Goal: Information Seeking & Learning: Learn about a topic

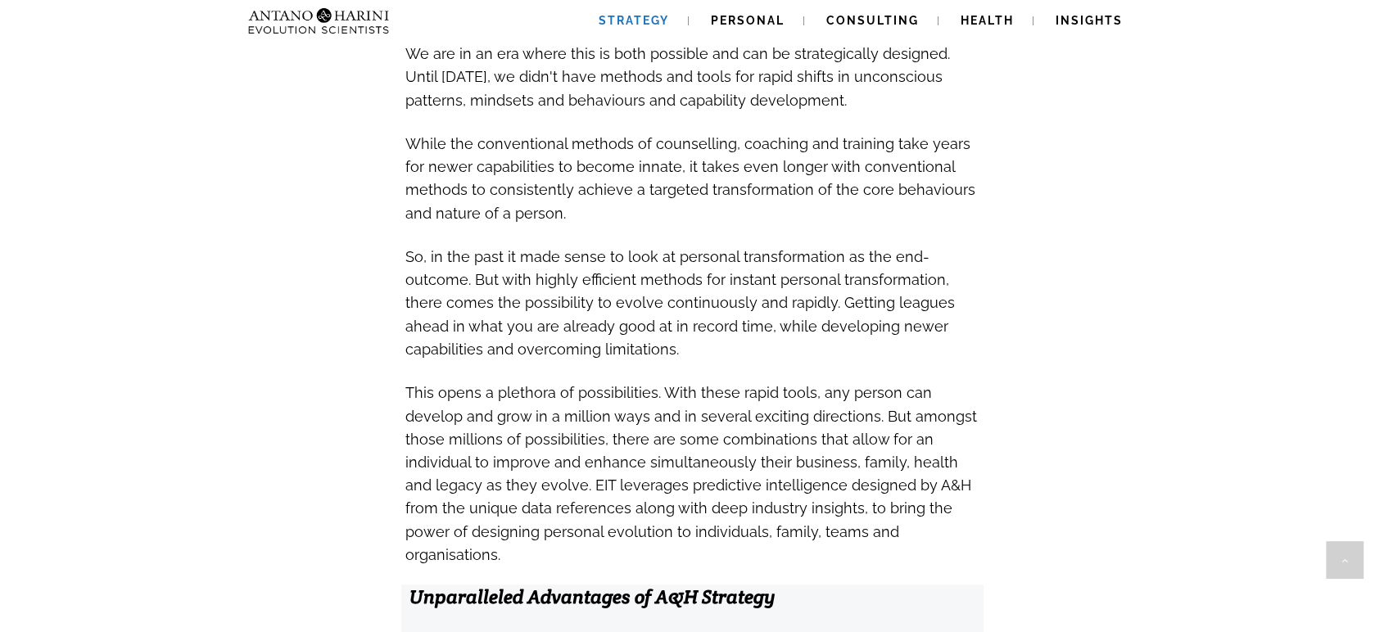
click at [681, 256] on span "So, in the past it made sense to look at personal transformation as the end-out…" at bounding box center [679, 303] width 549 height 110
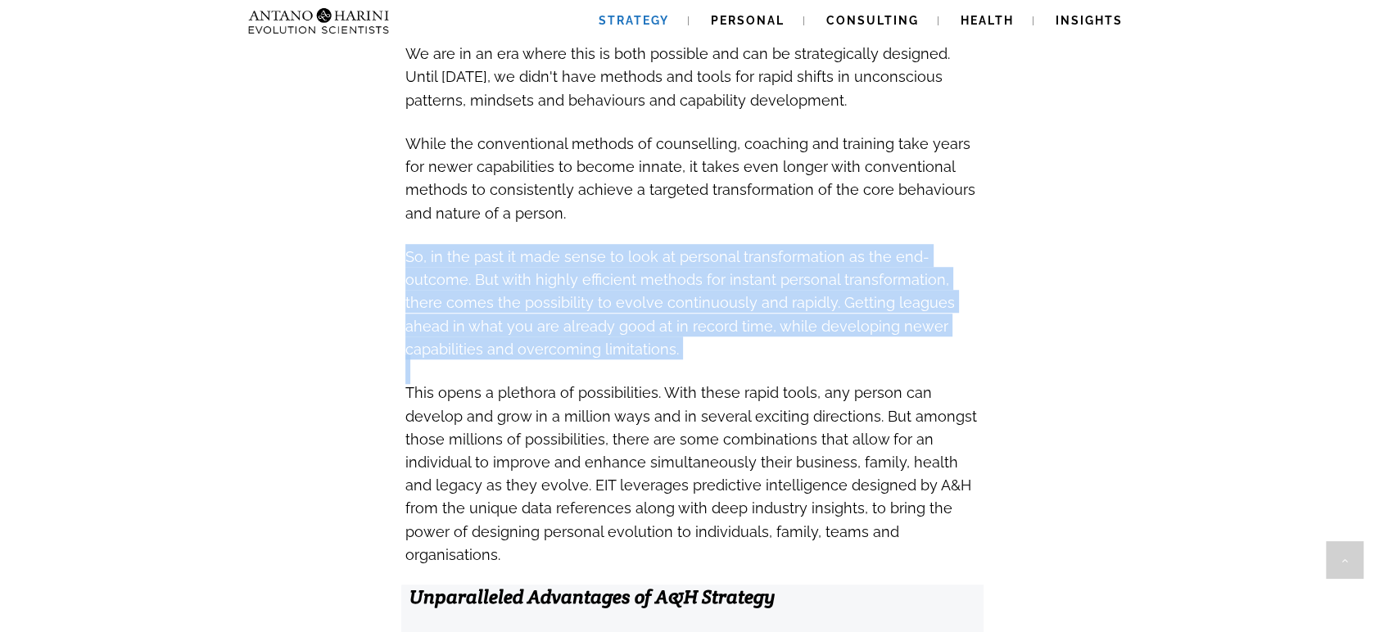
click at [681, 256] on span "So, in the past it made sense to look at personal transformation as the end-out…" at bounding box center [679, 303] width 549 height 110
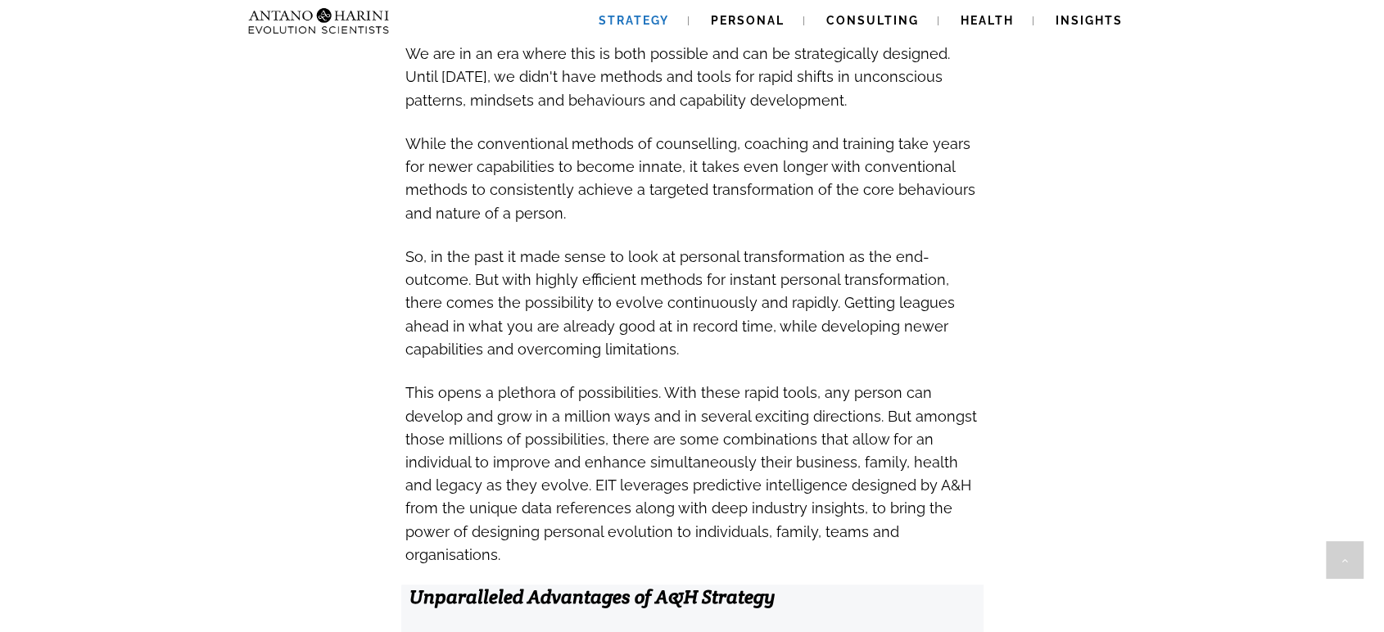
click at [755, 375] on span "This opens a plethora of possibilities. With these rapid tools, any person can …" at bounding box center [691, 470] width 572 height 191
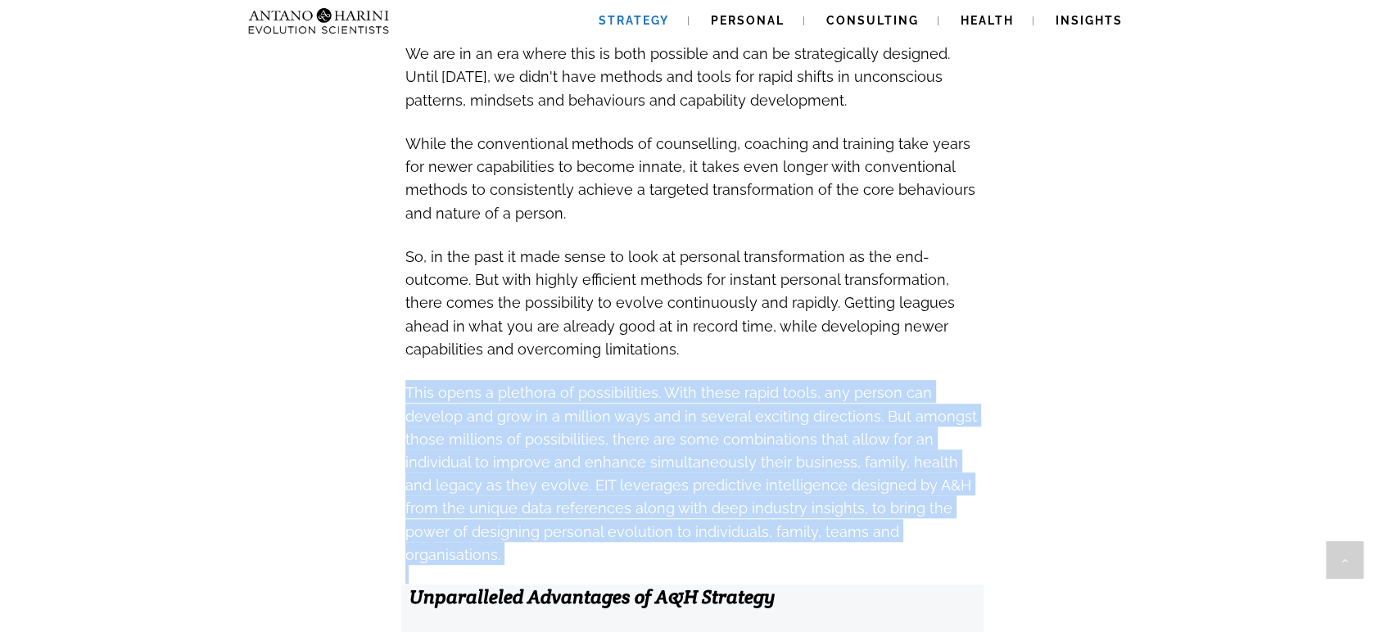
click at [755, 375] on span "This opens a plethora of possibilities. With these rapid tools, any person can …" at bounding box center [691, 470] width 572 height 191
click at [812, 384] on span "This opens a plethora of possibilities. With these rapid tools, any person can …" at bounding box center [691, 473] width 572 height 179
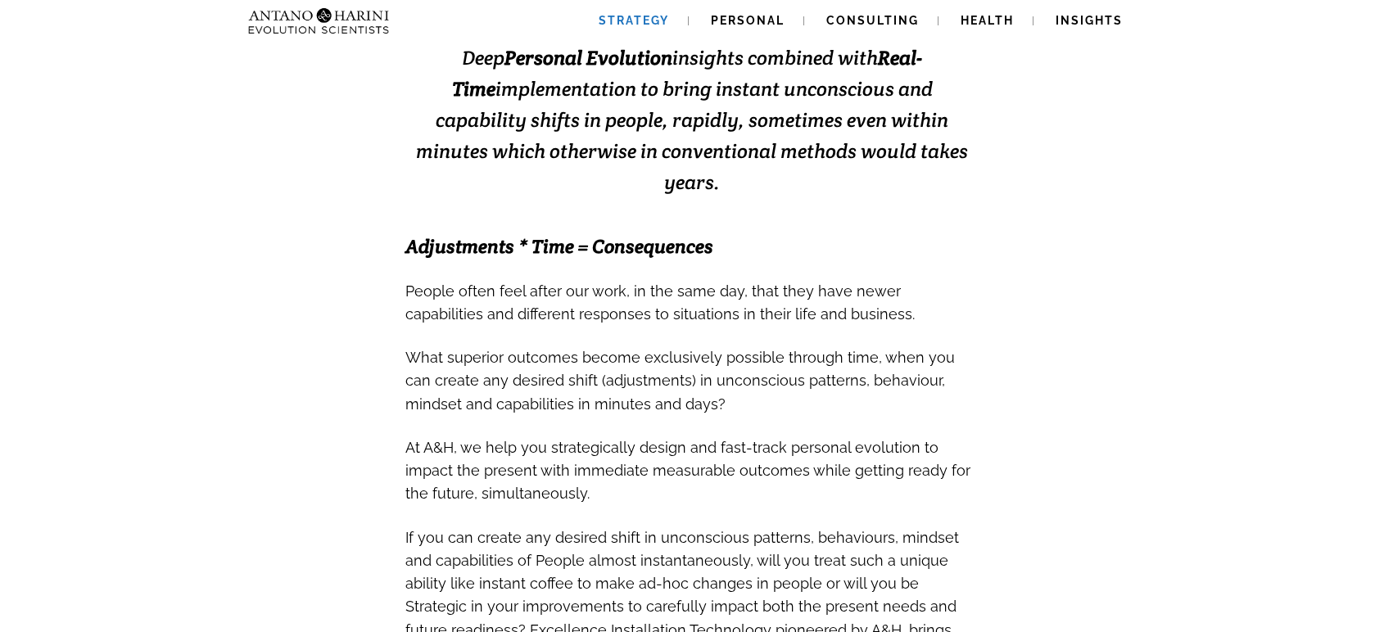
scroll to position [400, 0]
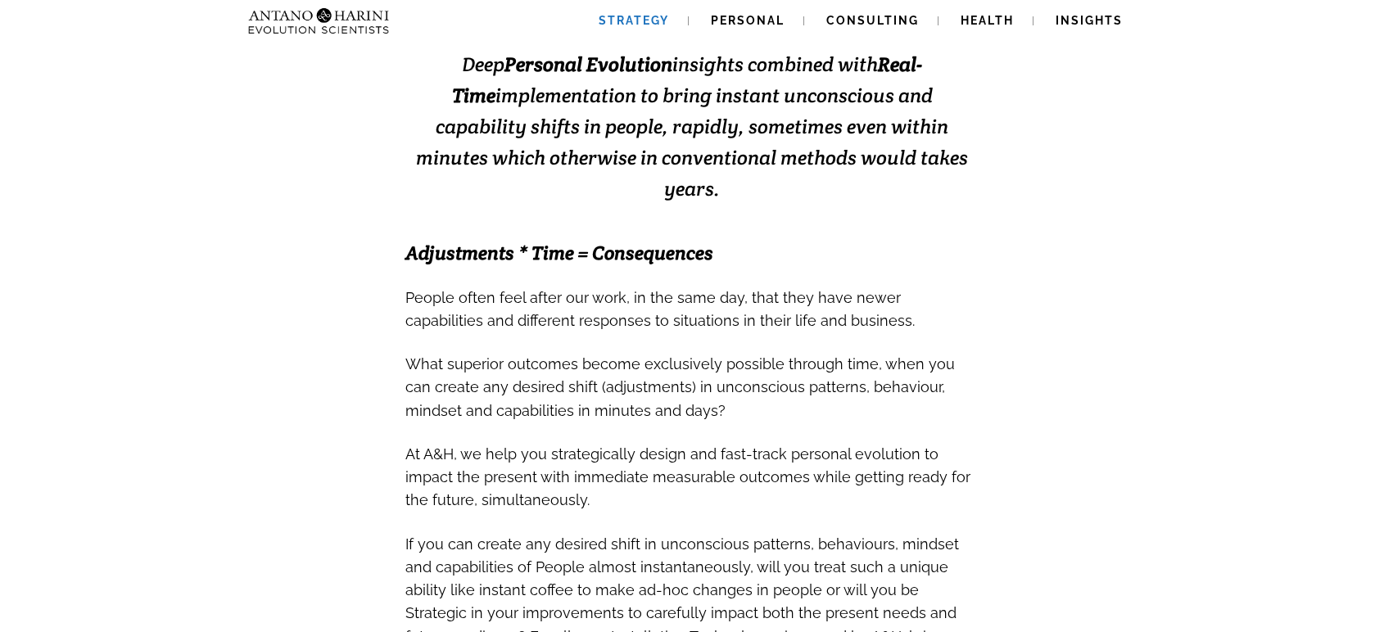
click at [761, 289] on span "People often feel after our work, in the same day, that they have newer capabil…" at bounding box center [659, 309] width 509 height 40
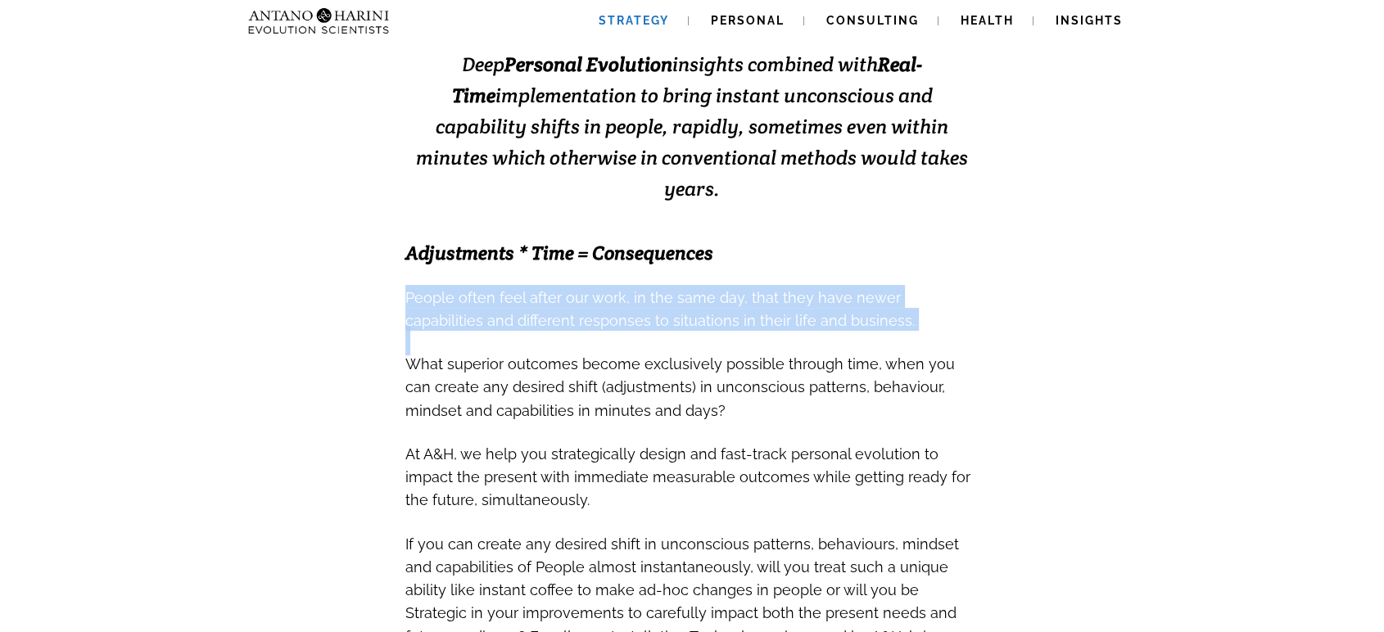
click at [761, 289] on span "People often feel after our work, in the same day, that they have newer capabil…" at bounding box center [659, 309] width 509 height 40
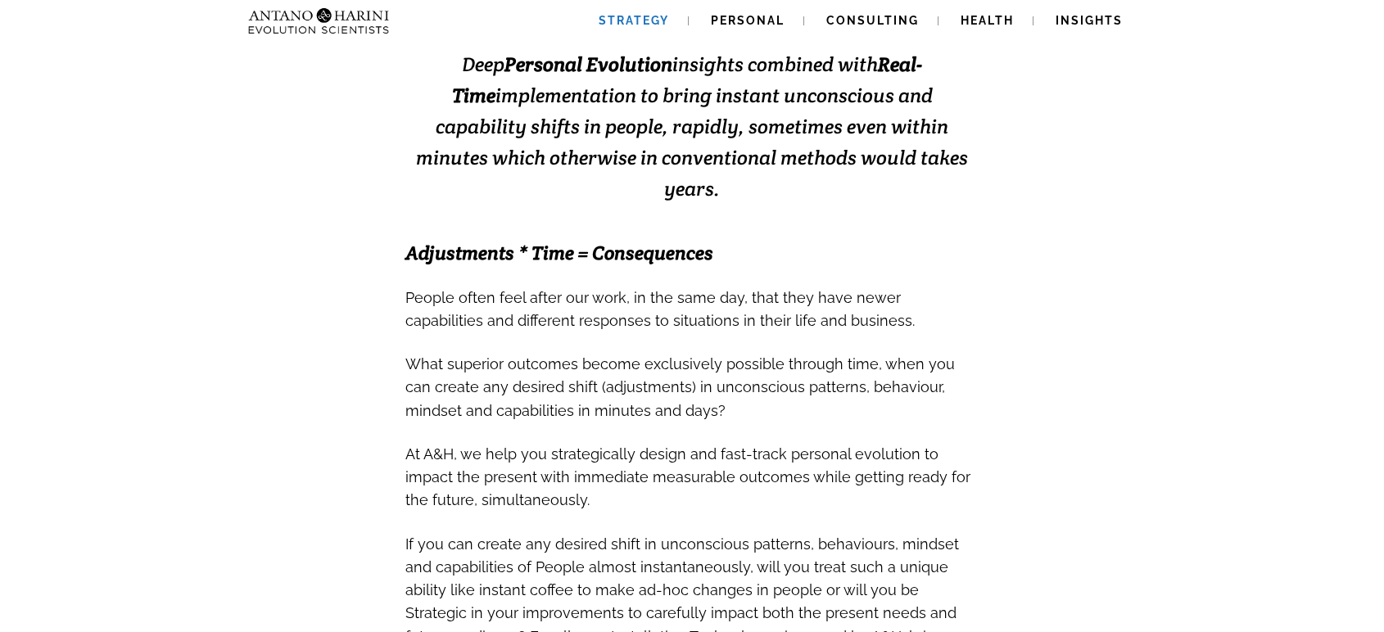
click at [760, 355] on span "What superior outcomes become exclusively possible through time, when you can c…" at bounding box center [679, 386] width 549 height 63
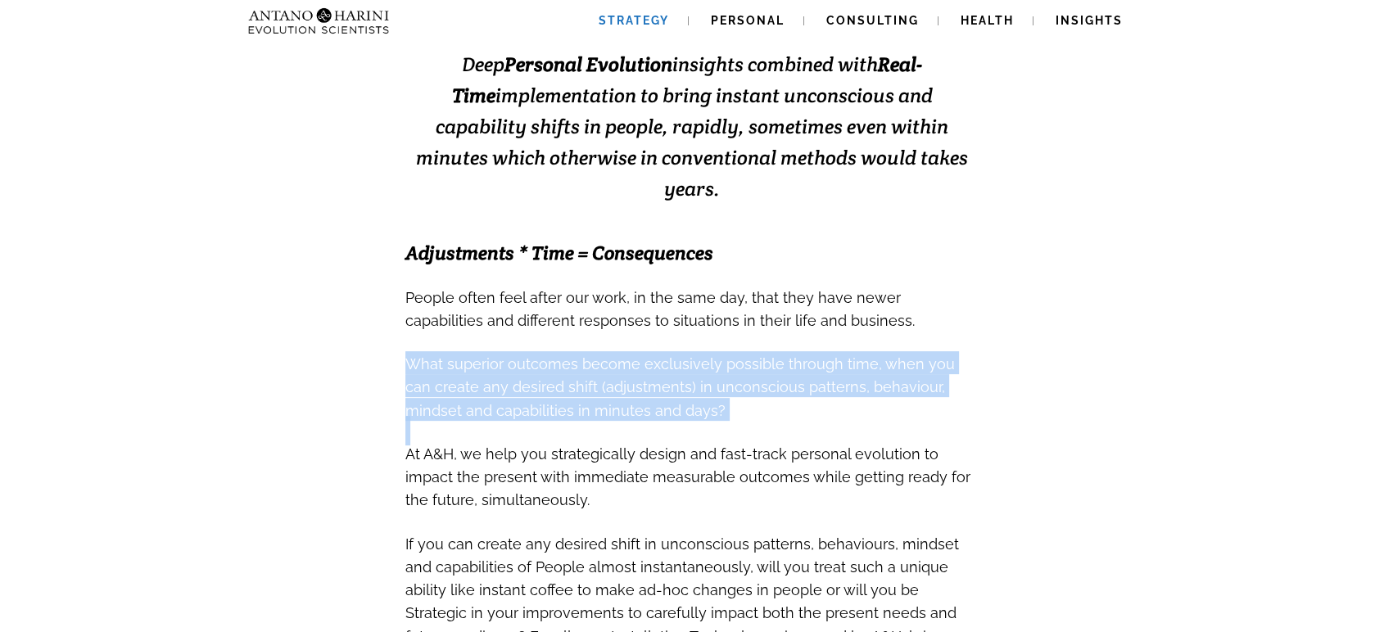
click at [760, 355] on span "What superior outcomes become exclusively possible through time, when you can c…" at bounding box center [679, 386] width 549 height 63
click at [771, 355] on span "What superior outcomes become exclusively possible through time, when you can c…" at bounding box center [679, 386] width 549 height 63
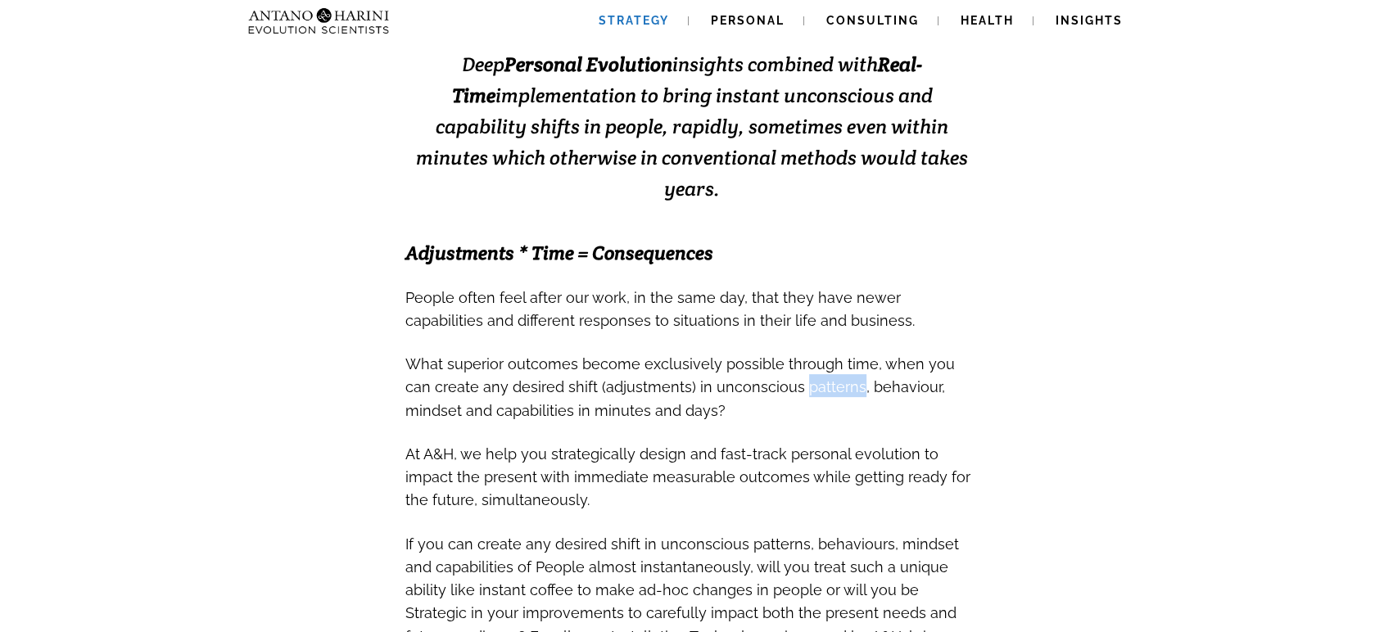
click at [771, 355] on span "What superior outcomes become exclusively possible through time, when you can c…" at bounding box center [679, 386] width 549 height 63
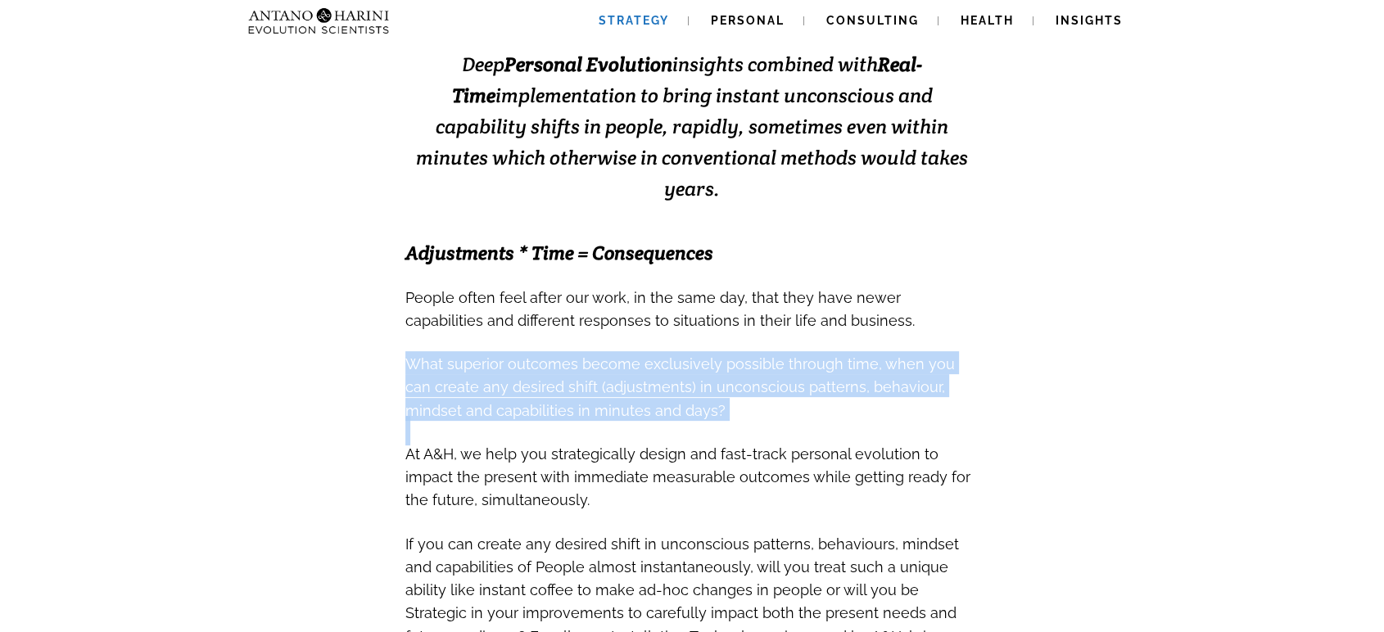
click at [771, 355] on span "What superior outcomes become exclusively possible through time, when you can c…" at bounding box center [679, 386] width 549 height 63
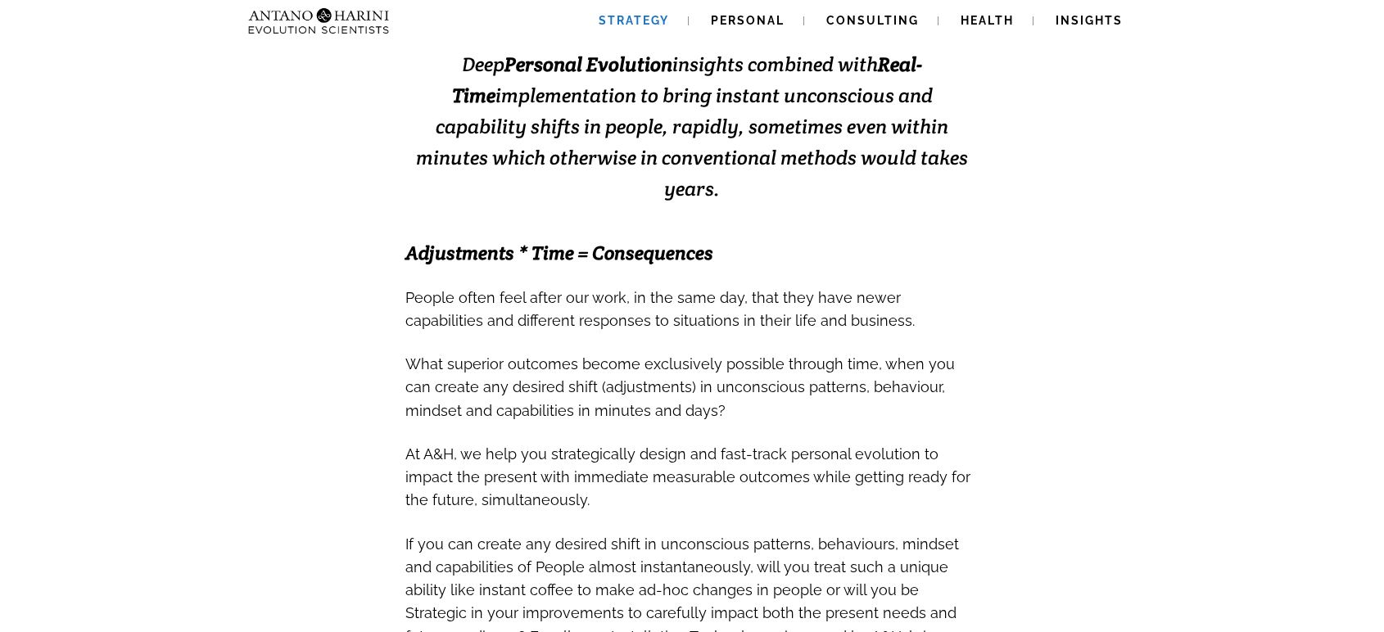
click at [771, 436] on span "At A&H, we help you strategically design and fast-track personal evolution to i…" at bounding box center [687, 473] width 565 height 75
click at [752, 355] on span "What superior outcomes become exclusively possible through time, when you can c…" at bounding box center [679, 386] width 549 height 63
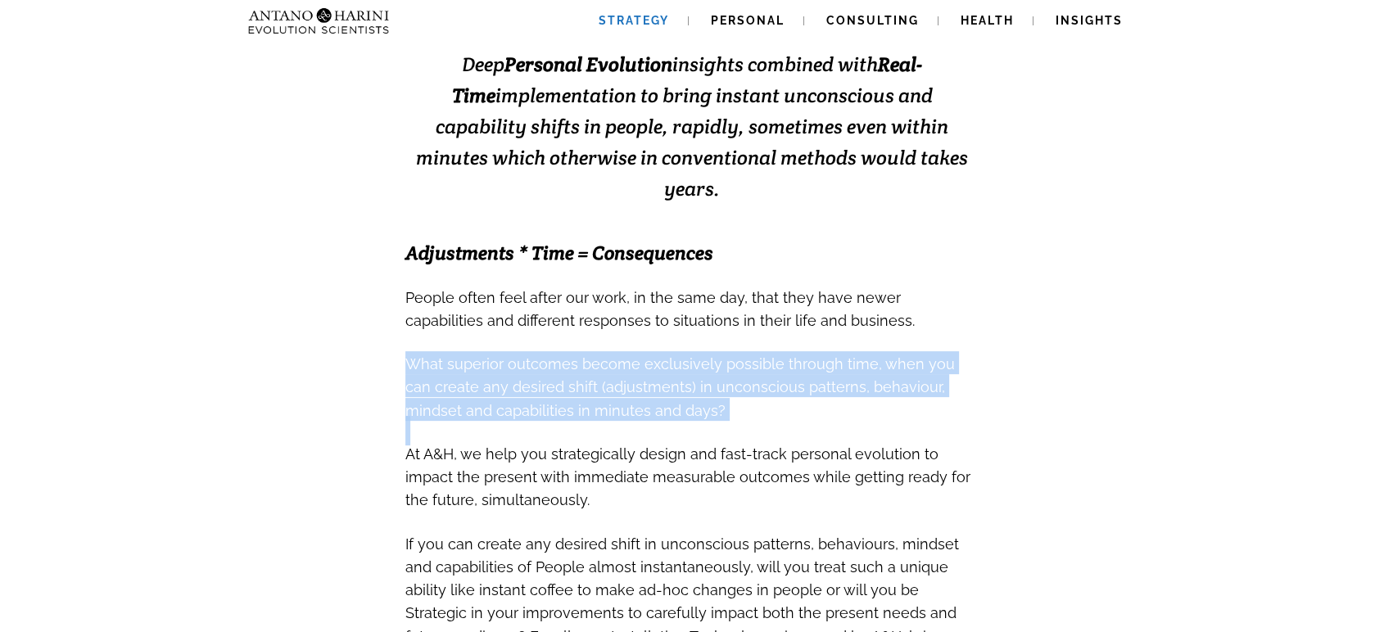
click at [752, 355] on span "What superior outcomes become exclusively possible through time, when you can c…" at bounding box center [679, 386] width 549 height 63
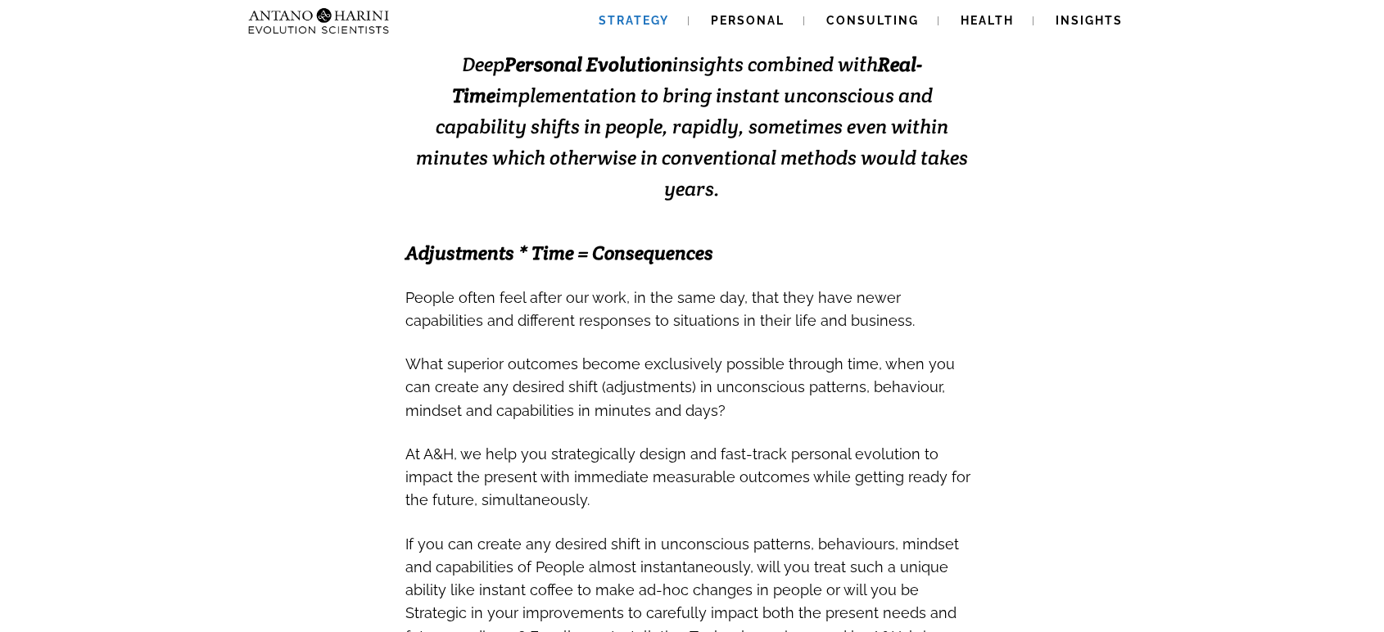
click at [857, 445] on span "At A&H, we help you strategically design and fast-track personal evolution to i…" at bounding box center [687, 476] width 565 height 63
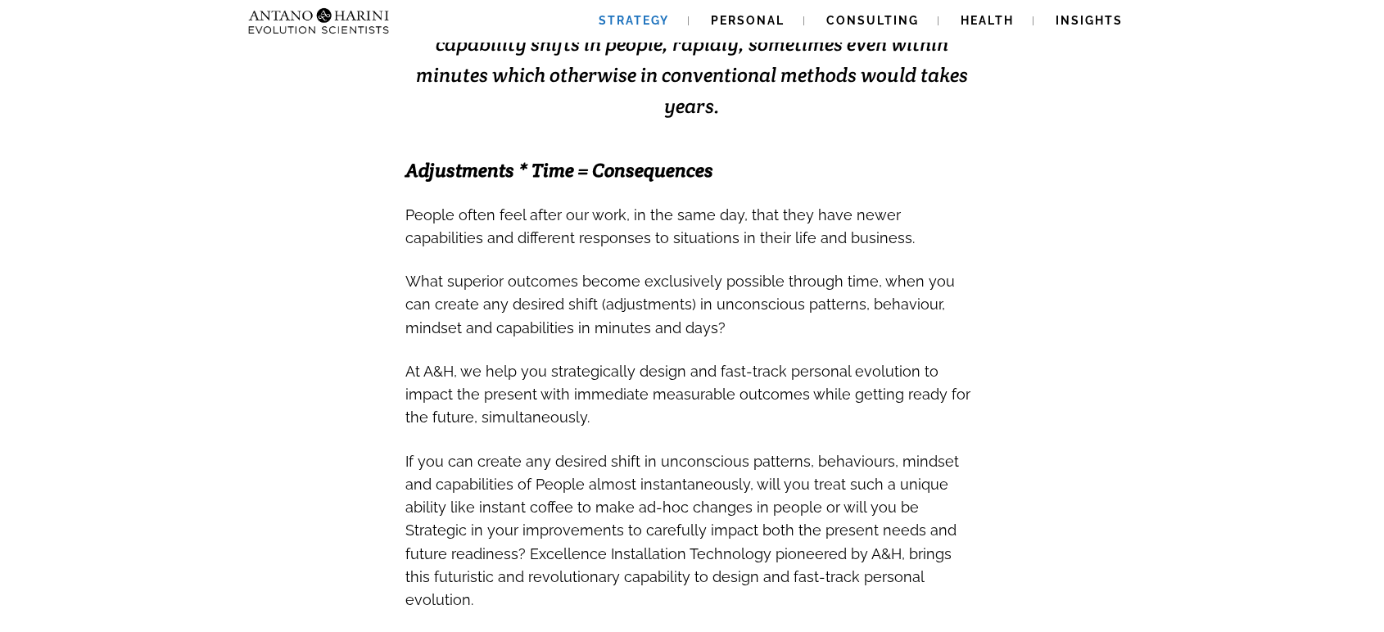
scroll to position [484, 0]
click at [784, 362] on span "At A&H, we help you strategically design and fast-track personal evolution to i…" at bounding box center [687, 393] width 565 height 63
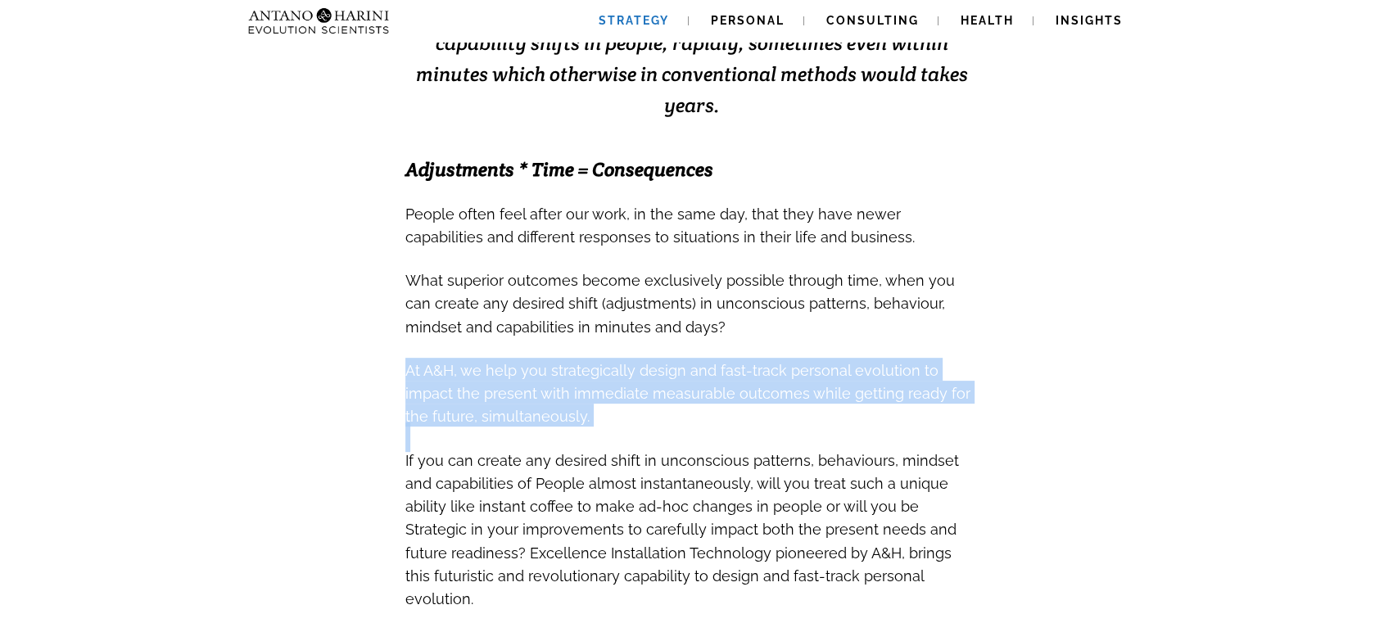
click at [784, 362] on span "At A&H, we help you strategically design and fast-track personal evolution to i…" at bounding box center [687, 393] width 565 height 63
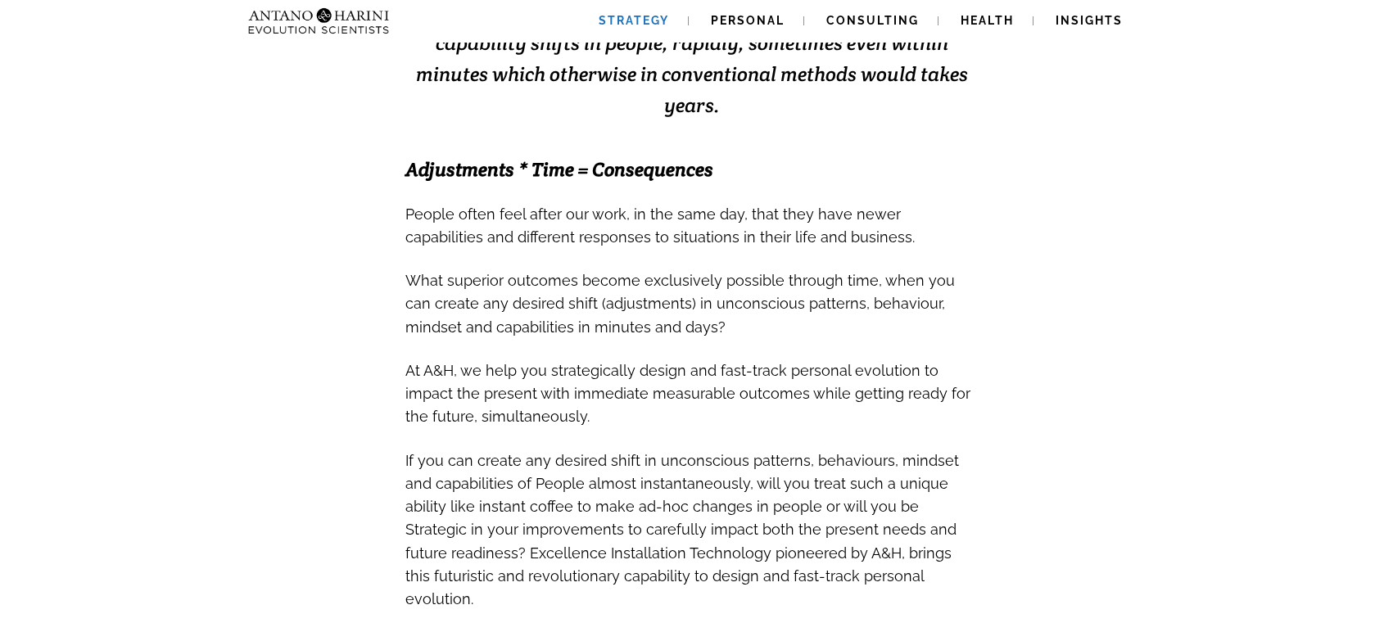
click at [715, 353] on span "At A&H, we help you strategically design and fast-track personal evolution to i…" at bounding box center [687, 390] width 565 height 75
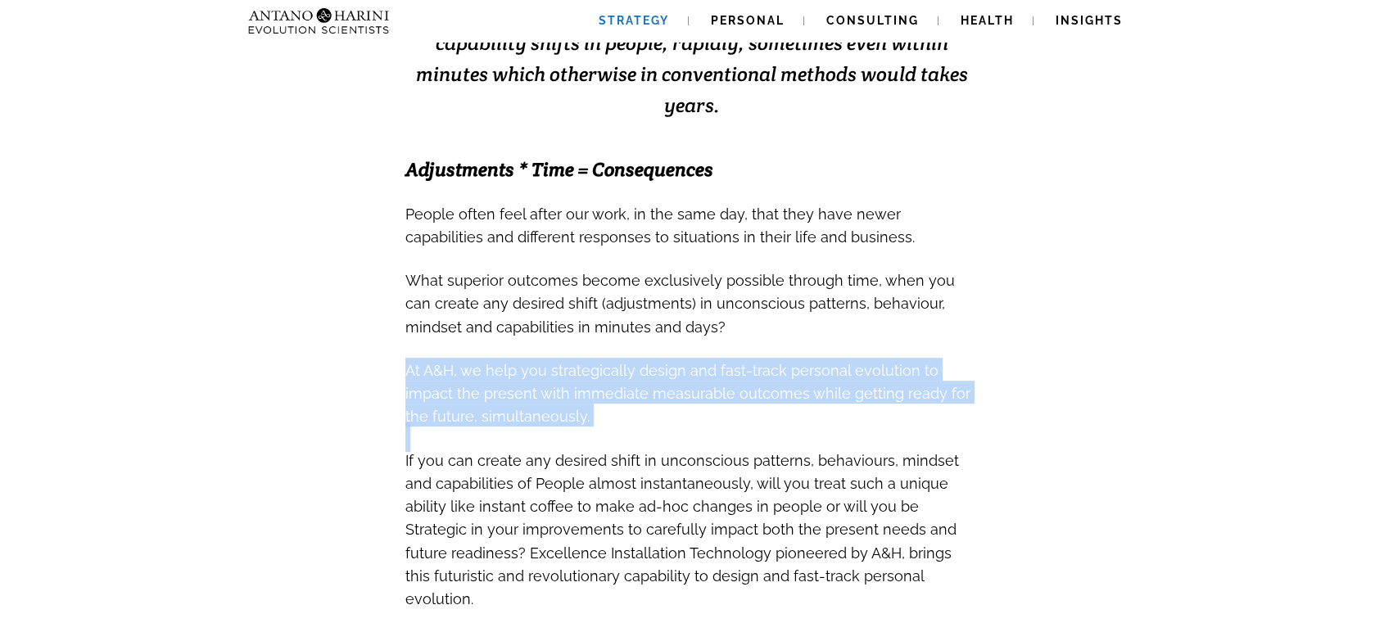
click at [715, 353] on span "At A&H, we help you strategically design and fast-track personal evolution to i…" at bounding box center [687, 390] width 565 height 75
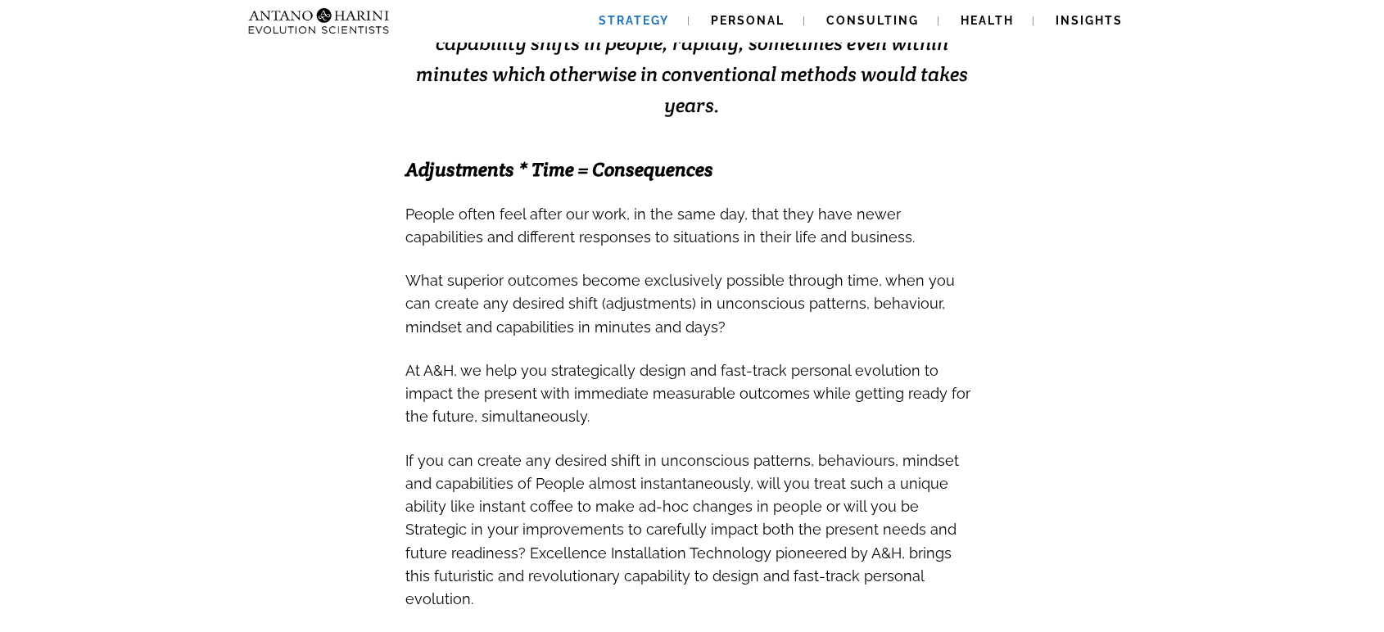
click at [820, 452] on span "If you can create any desired shift in unconscious patterns, behaviours, mindse…" at bounding box center [682, 530] width 554 height 156
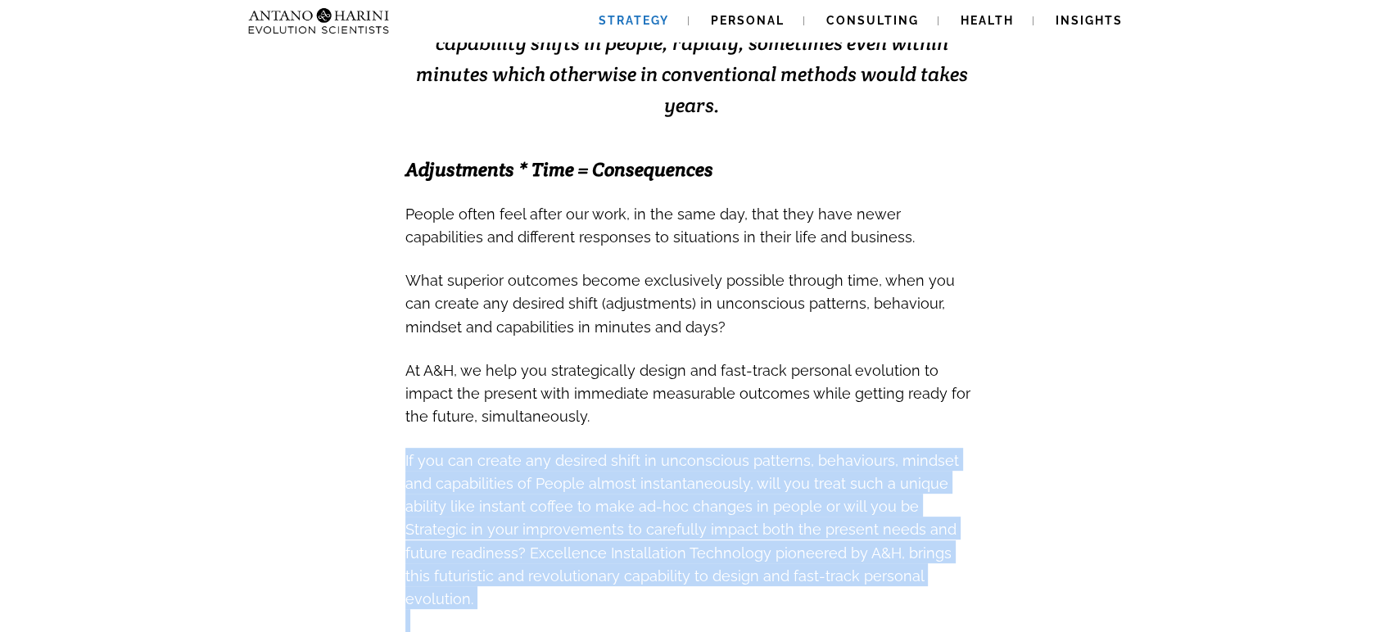
click at [820, 452] on span "If you can create any desired shift in unconscious patterns, behaviours, mindse…" at bounding box center [682, 530] width 554 height 156
click at [844, 443] on span "If you can create any desired shift in unconscious patterns, behaviours, mindse…" at bounding box center [682, 527] width 554 height 168
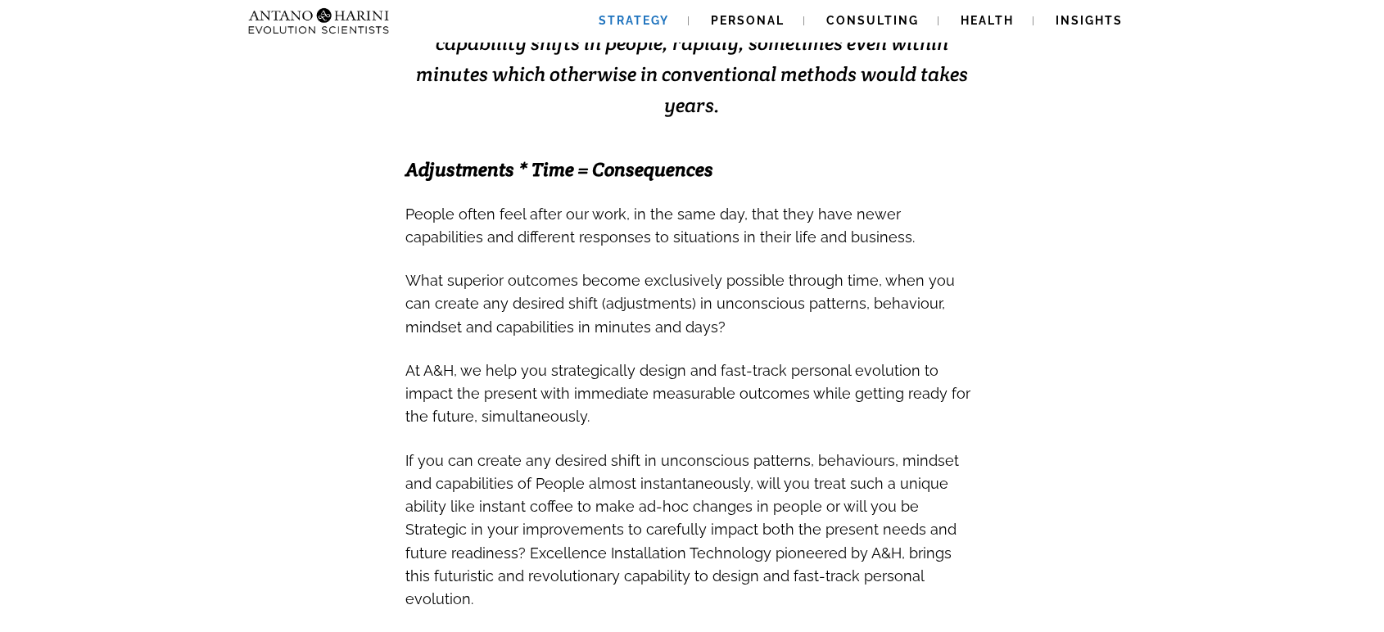
click at [844, 443] on span "If you can create any desired shift in unconscious patterns, behaviours, mindse…" at bounding box center [682, 527] width 554 height 168
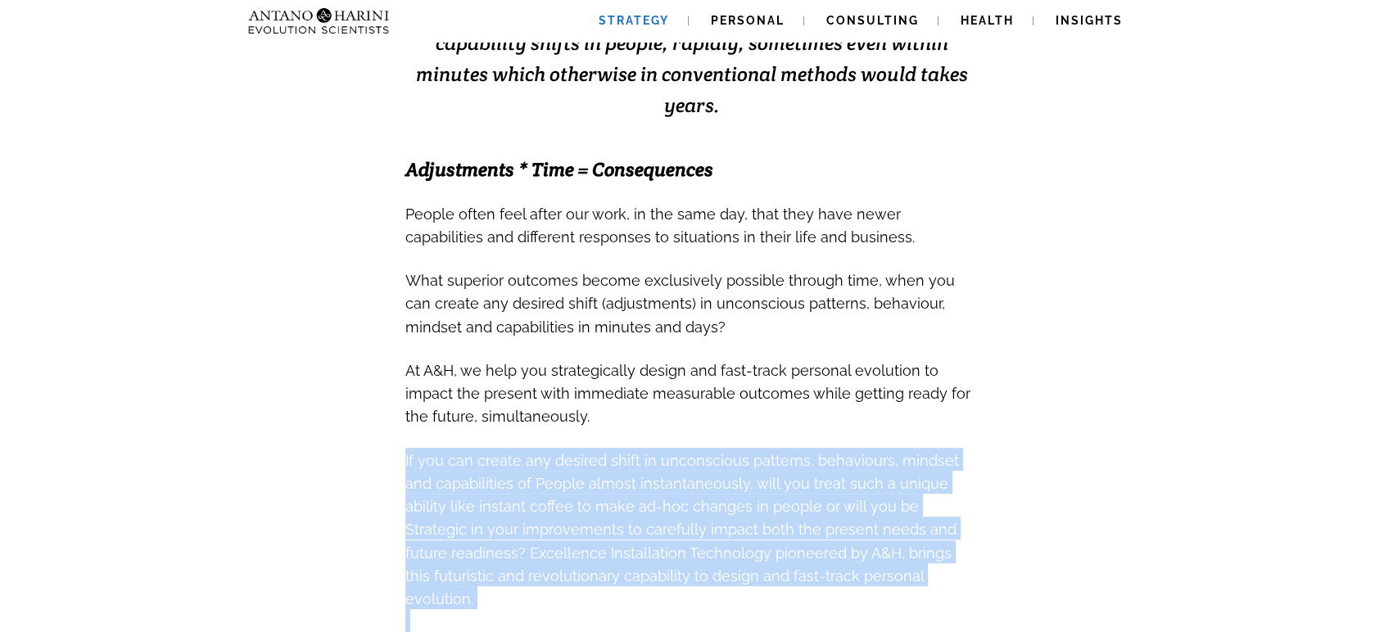
click at [844, 443] on span "If you can create any desired shift in unconscious patterns, behaviours, mindse…" at bounding box center [682, 527] width 554 height 168
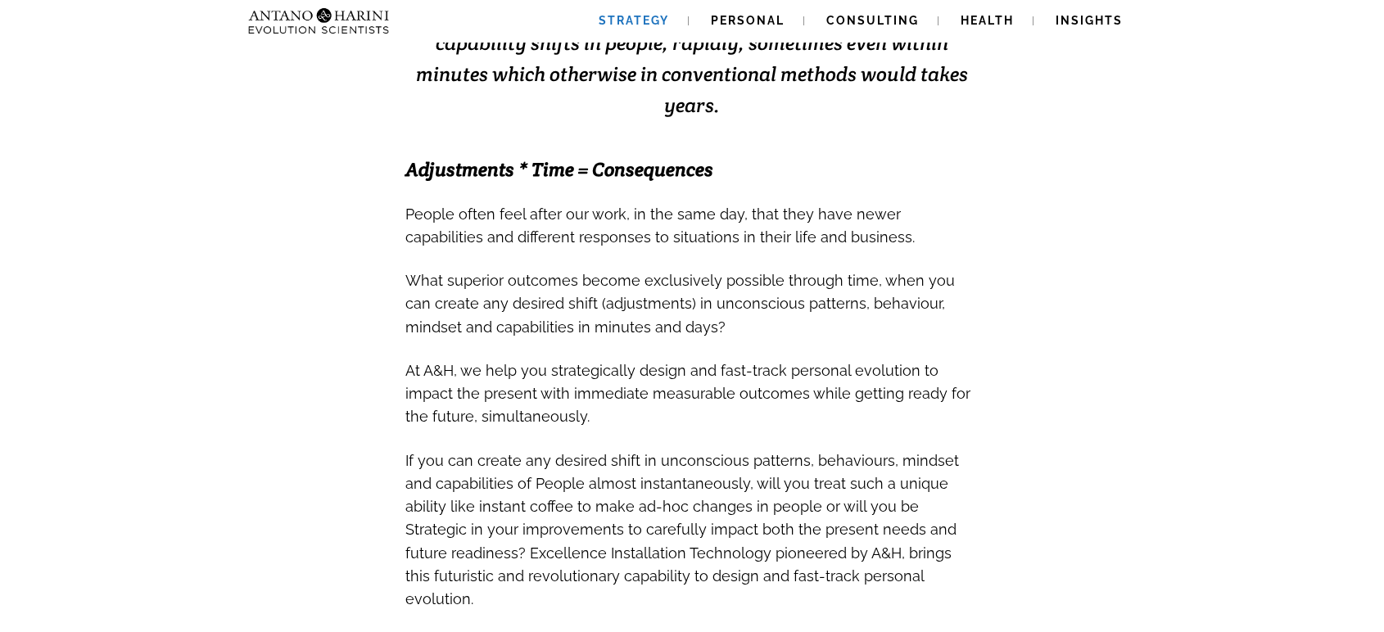
click at [837, 263] on span "What superior outcomes become exclusively possible through time, when you can c…" at bounding box center [679, 300] width 549 height 75
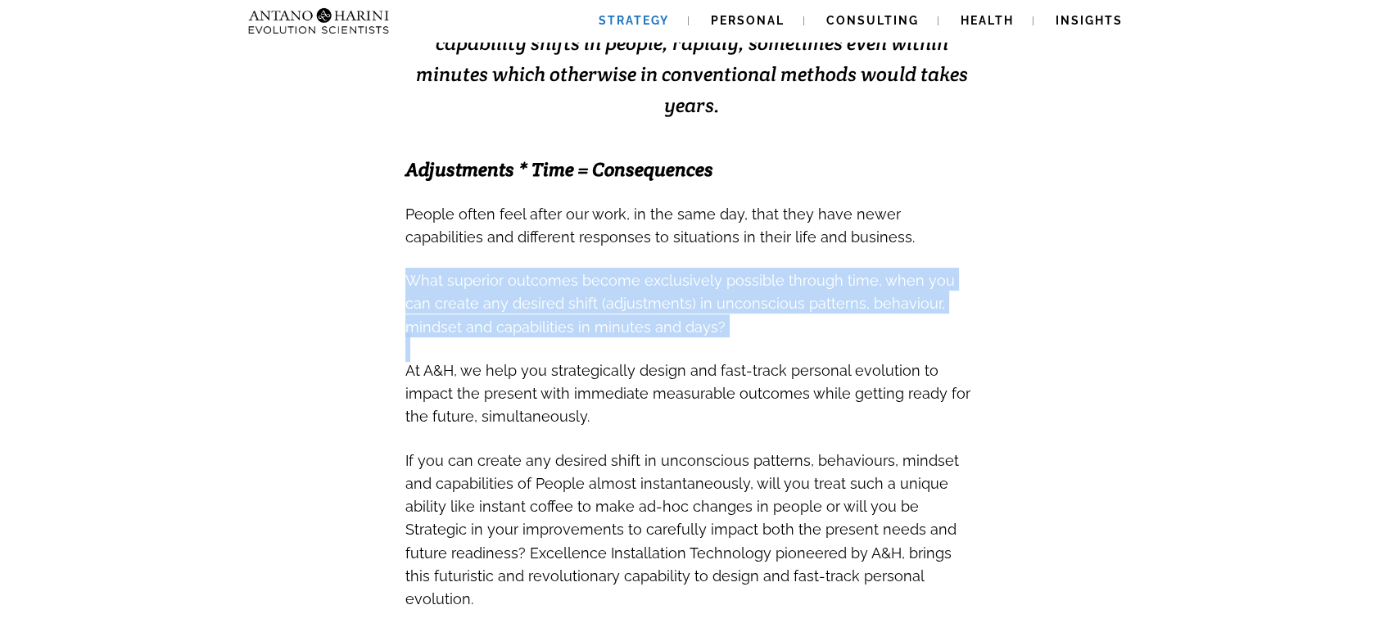
click at [837, 263] on span "What superior outcomes become exclusively possible through time, when you can c…" at bounding box center [679, 300] width 549 height 75
click at [858, 272] on span "What superior outcomes become exclusively possible through time, when you can c…" at bounding box center [679, 303] width 549 height 63
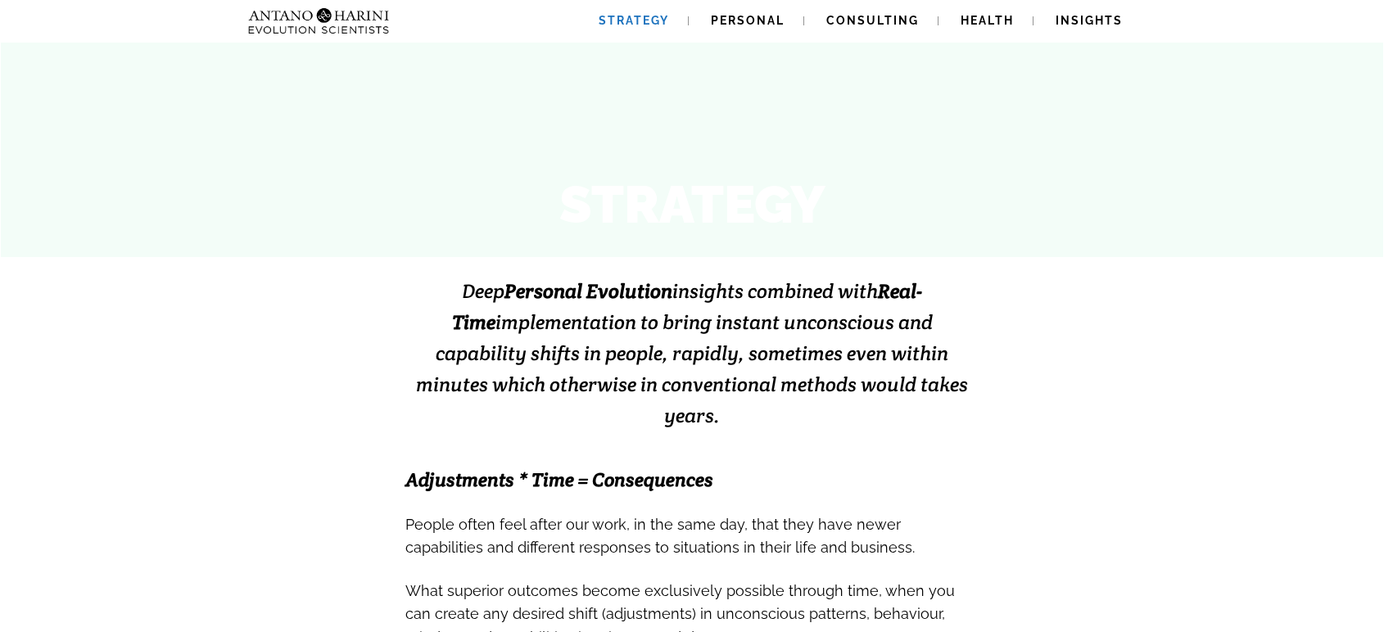
scroll to position [190, 0]
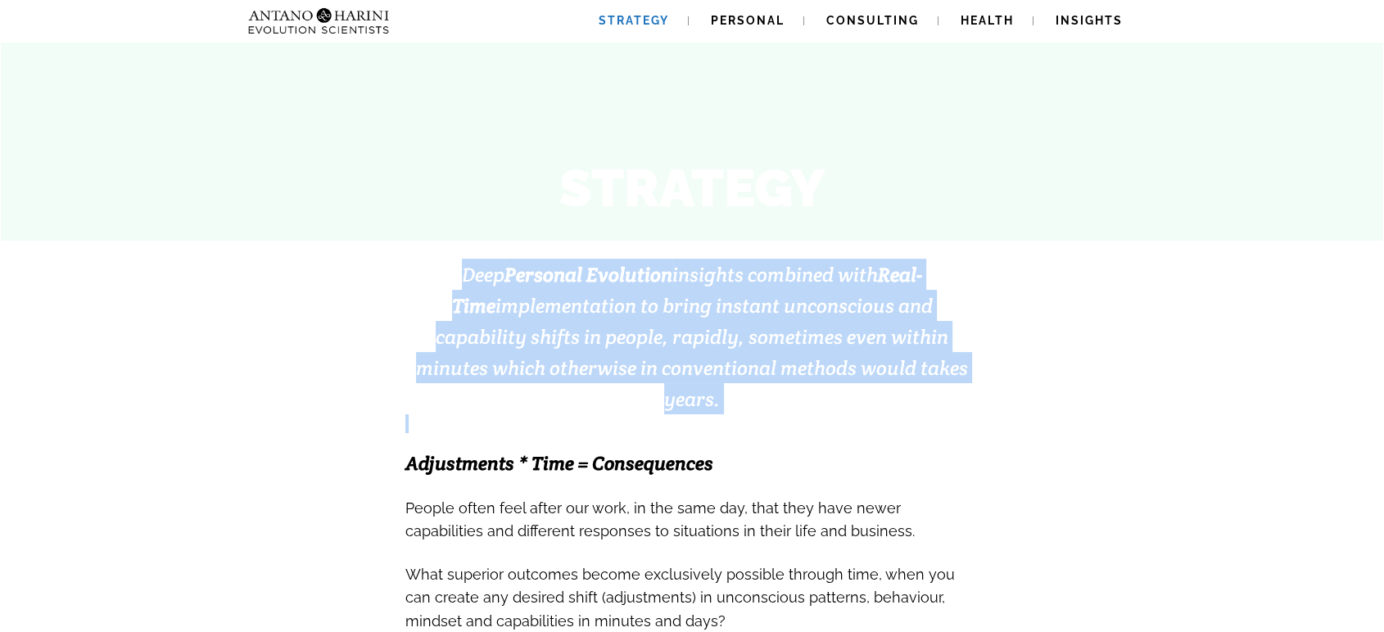
drag, startPoint x: 441, startPoint y: 276, endPoint x: 957, endPoint y: 385, distance: 528.1
click at [883, 356] on span "Deep Personal Evolution insights combined with Real-Time implementation to brin…" at bounding box center [692, 337] width 552 height 150
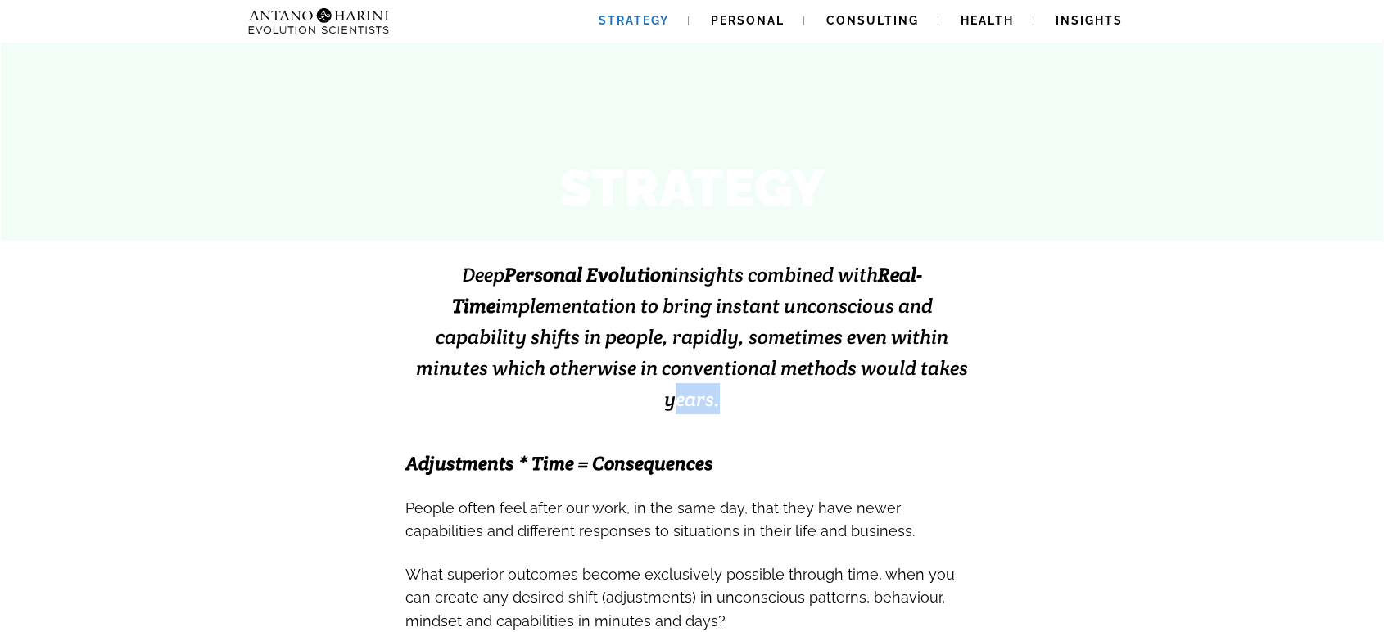
click at [883, 356] on span "Deep Personal Evolution insights combined with Real-Time implementation to brin…" at bounding box center [692, 337] width 552 height 150
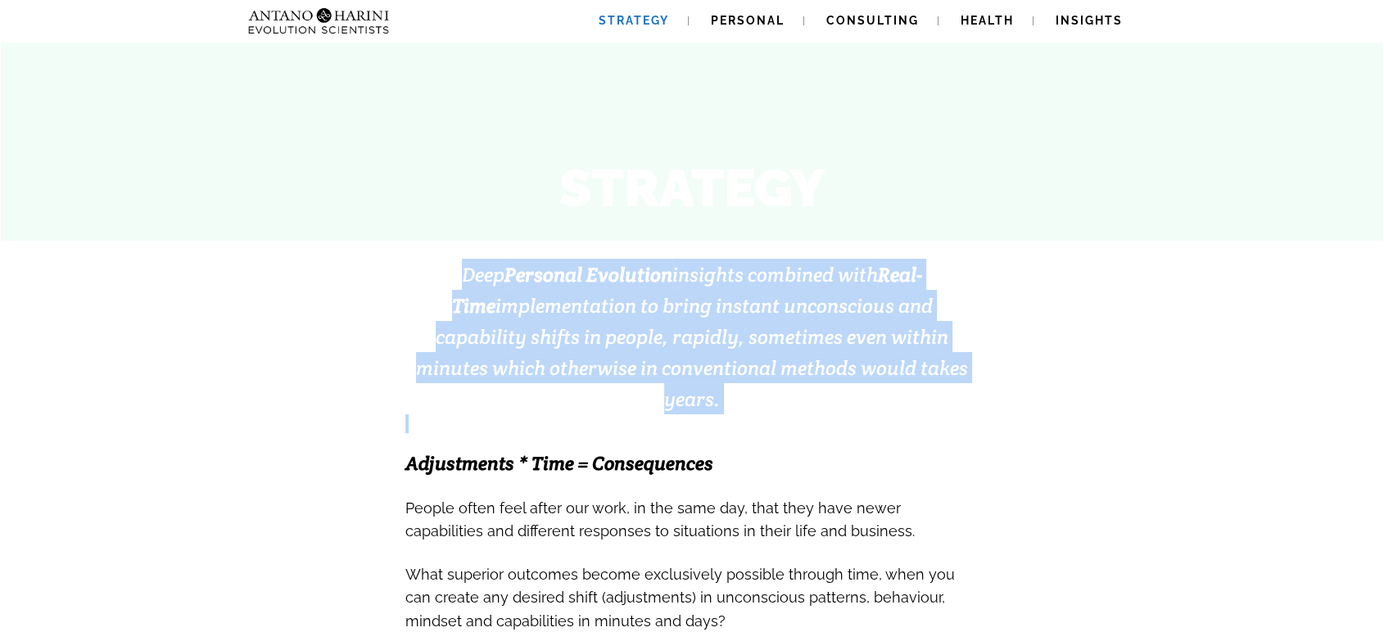
click at [883, 356] on span "Deep Personal Evolution insights combined with Real-Time implementation to brin…" at bounding box center [692, 337] width 552 height 150
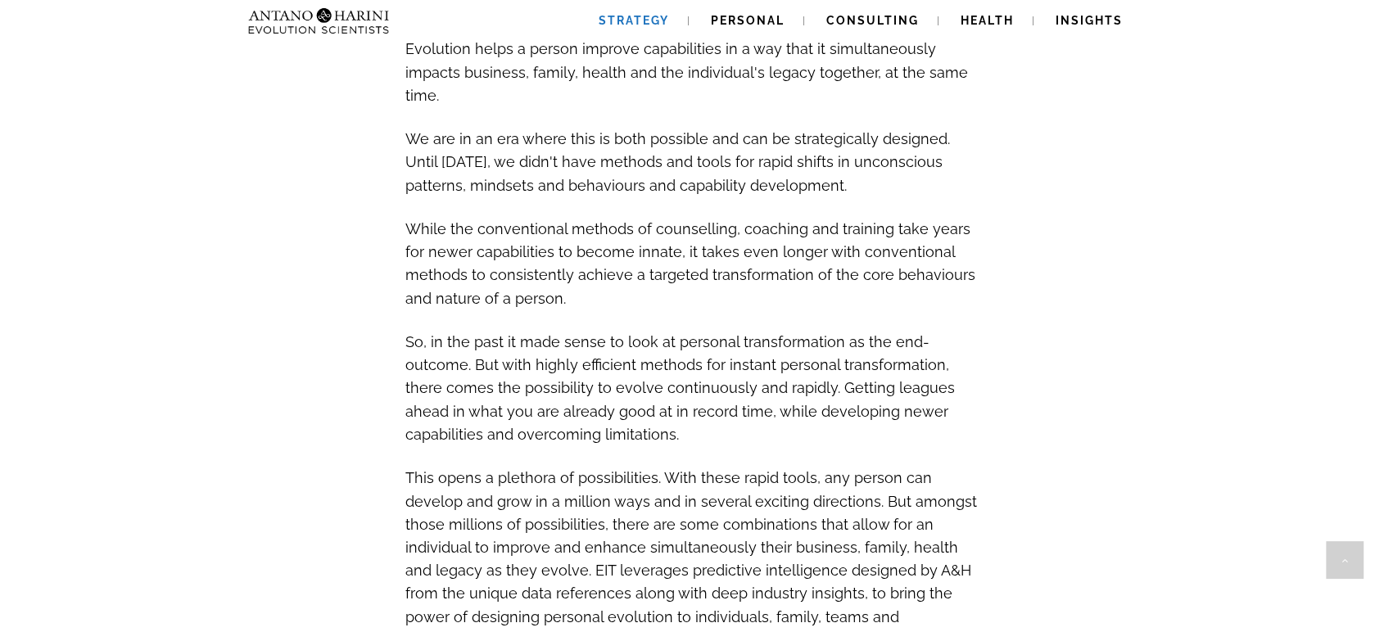
scroll to position [1160, 0]
click at [1026, 368] on div "Free A&H Covid Recovery Support > Shop online and get Specialist help, free no-…" at bounding box center [692, 170] width 1384 height 2566
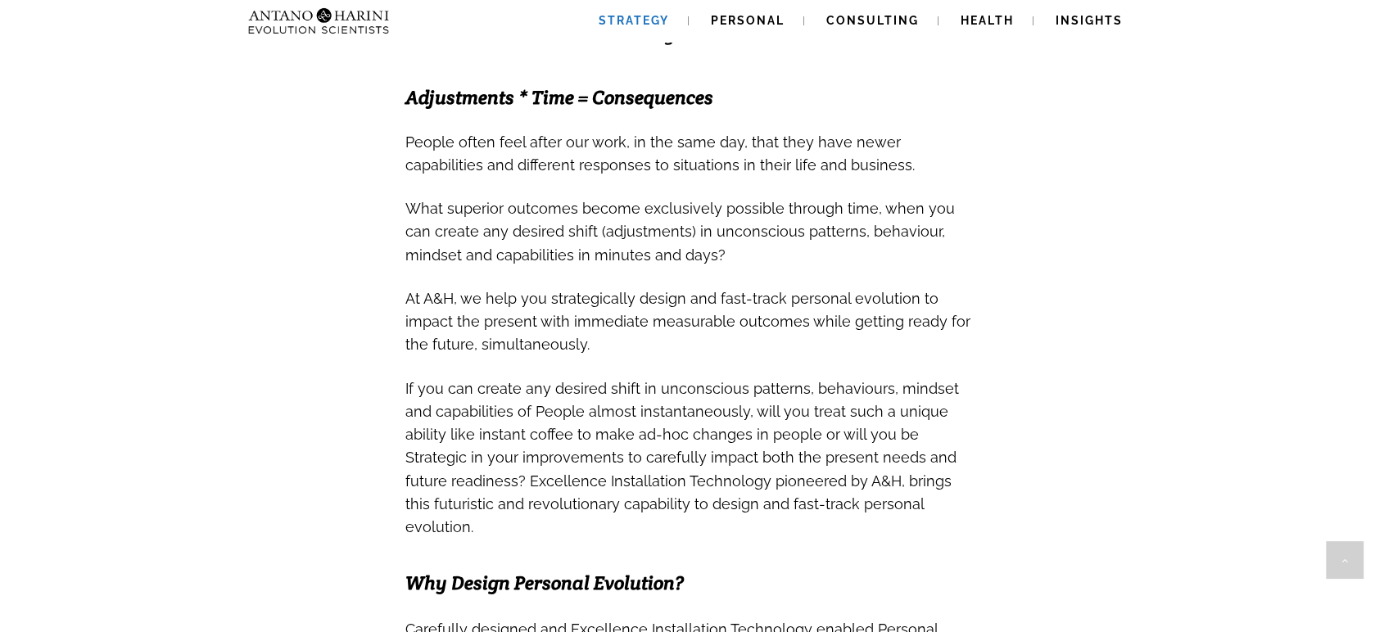
scroll to position [557, 0]
